Goal: Information Seeking & Learning: Check status

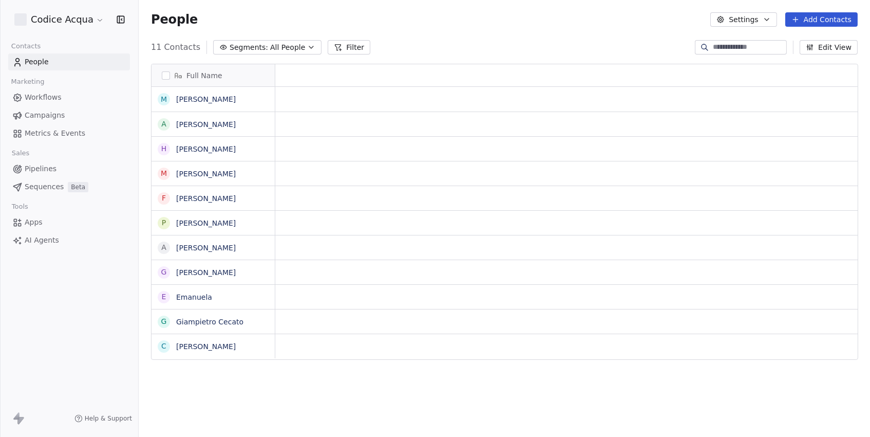
scroll to position [384, 731]
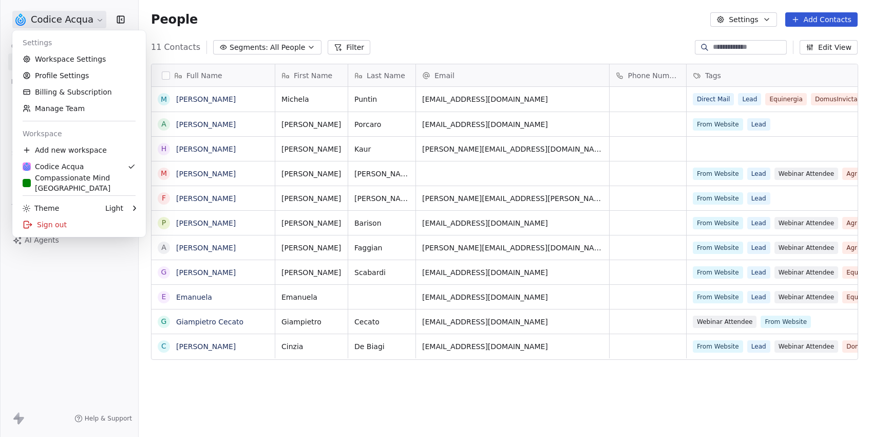
click at [76, 22] on html "Codice Acqua Contacts People Marketing Workflows Campaigns Metrics & Events Sal…" at bounding box center [435, 218] width 870 height 437
click at [256, 29] on html "Codice Acqua Contacts People Marketing Workflows Campaigns Metrics & Events Sal…" at bounding box center [435, 218] width 870 height 437
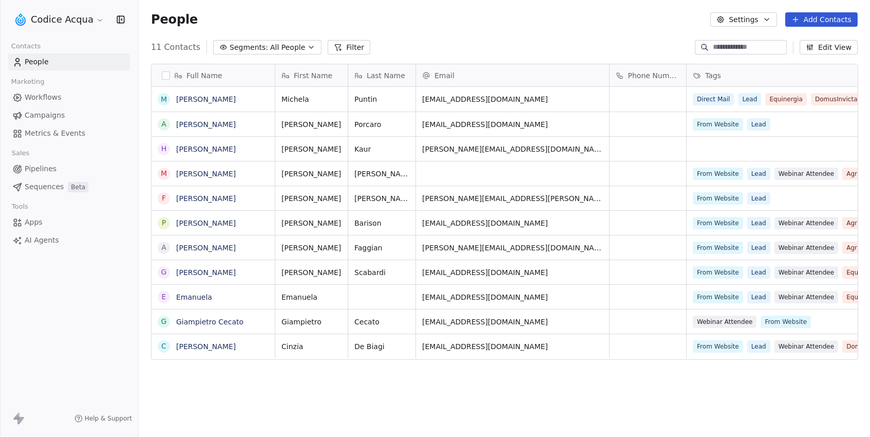
scroll to position [0, 0]
click at [217, 148] on link "[PERSON_NAME]" at bounding box center [206, 149] width 60 height 8
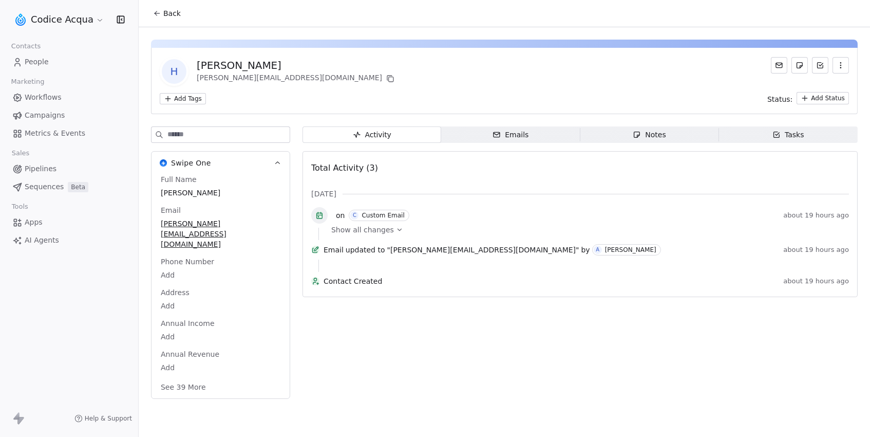
click at [499, 119] on div "H [PERSON_NAME] [PERSON_NAME][EMAIL_ADDRESS][DOMAIN_NAME] Add Tags Status: Add …" at bounding box center [505, 216] width 732 height 378
click at [506, 132] on div "Emails" at bounding box center [511, 134] width 36 height 11
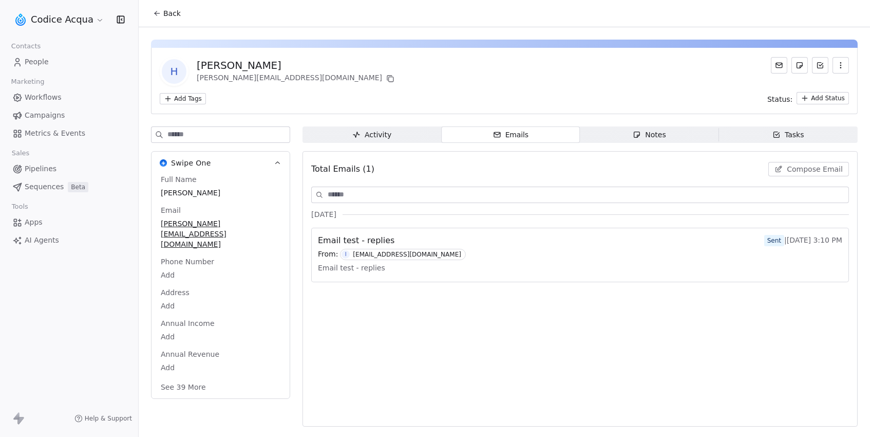
click at [475, 249] on div "From: I [EMAIL_ADDRESS][DOMAIN_NAME]" at bounding box center [580, 254] width 525 height 11
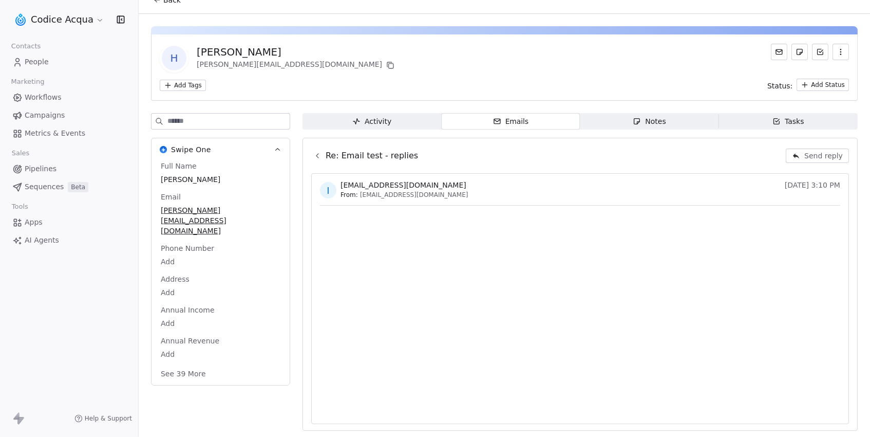
scroll to position [13, 0]
click at [387, 127] on span "Activity Activity" at bounding box center [372, 122] width 139 height 16
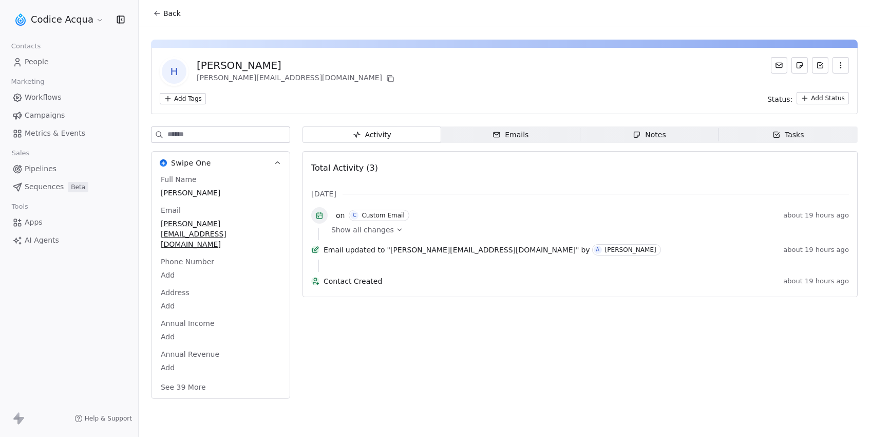
click at [367, 230] on span "Show all changes" at bounding box center [362, 230] width 63 height 10
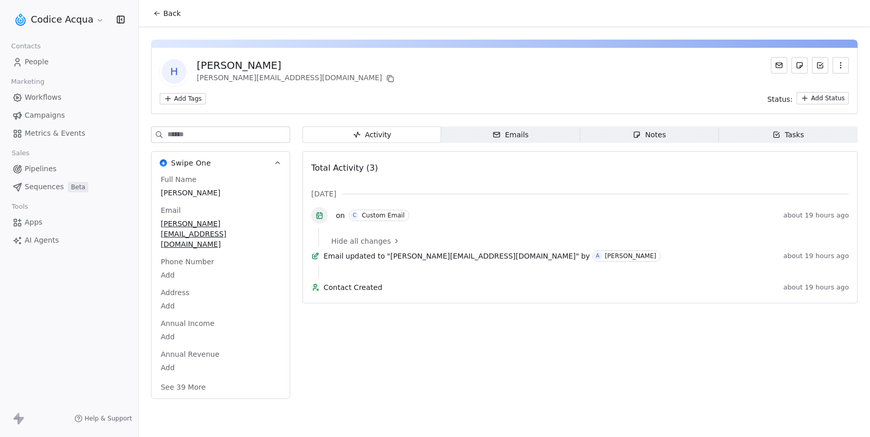
click at [495, 142] on span "Emails Emails" at bounding box center [510, 134] width 139 height 16
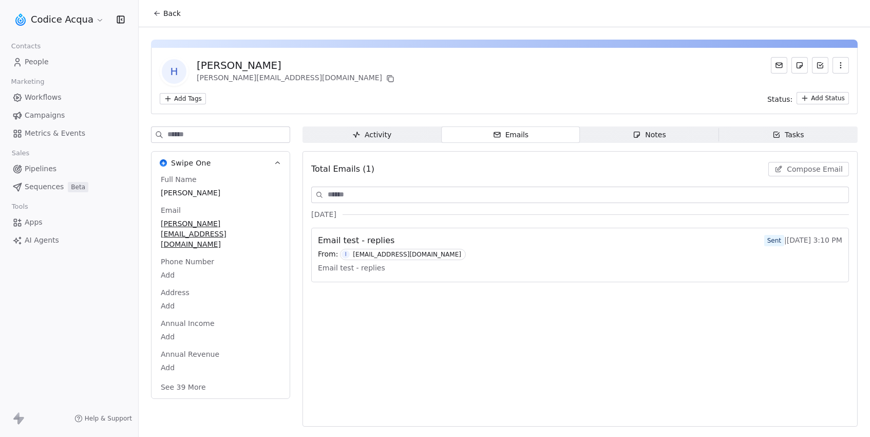
click at [533, 238] on div "Email test - replies Sent | Sep 29th, 3:10 PM" at bounding box center [580, 240] width 525 height 12
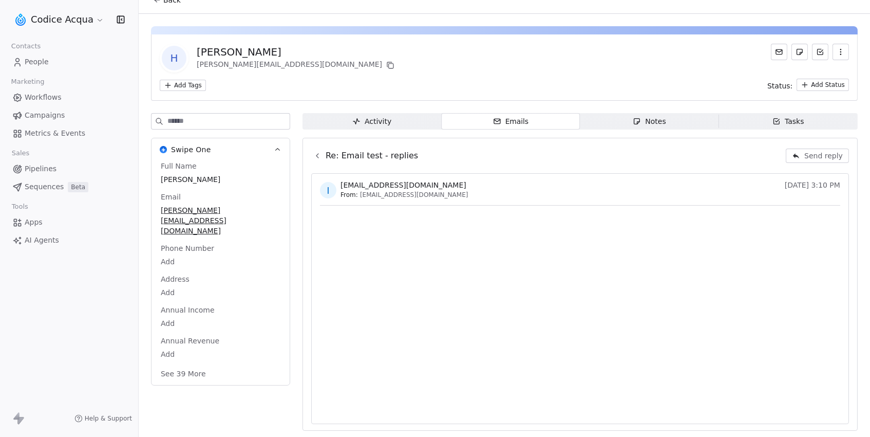
scroll to position [13, 0]
click at [405, 125] on span "Activity Activity" at bounding box center [372, 122] width 139 height 16
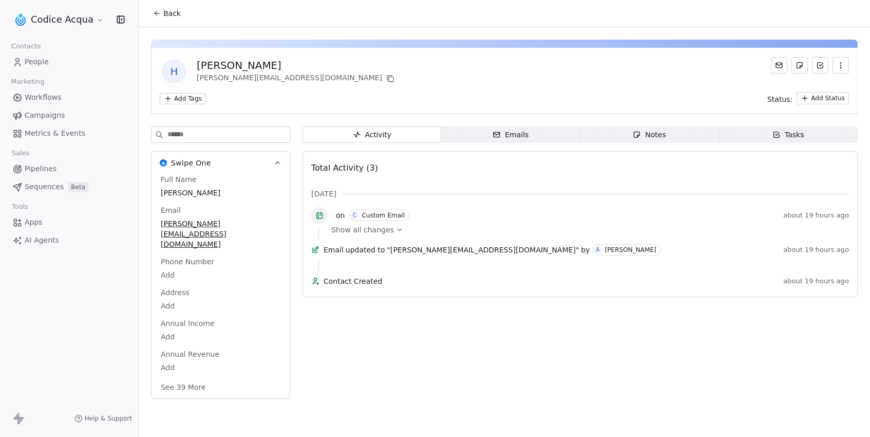
click at [514, 136] on div "Emails" at bounding box center [511, 134] width 36 height 11
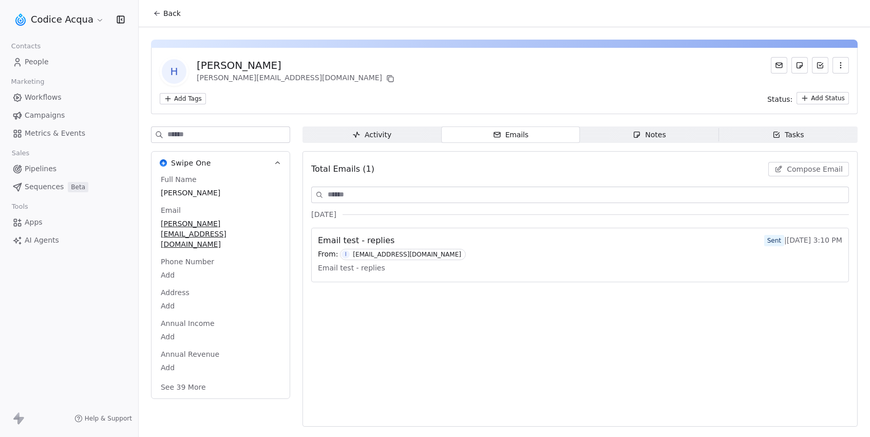
click at [455, 265] on div "Email test - replies" at bounding box center [580, 267] width 525 height 15
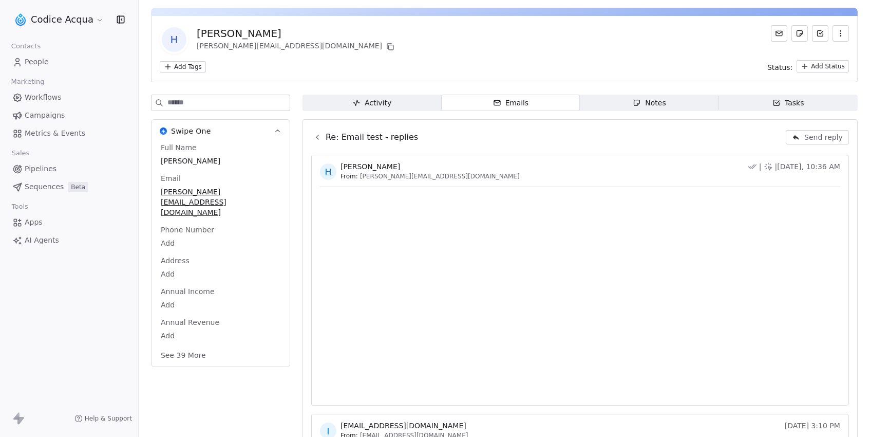
scroll to position [11, 0]
